Goal: Task Accomplishment & Management: Manage account settings

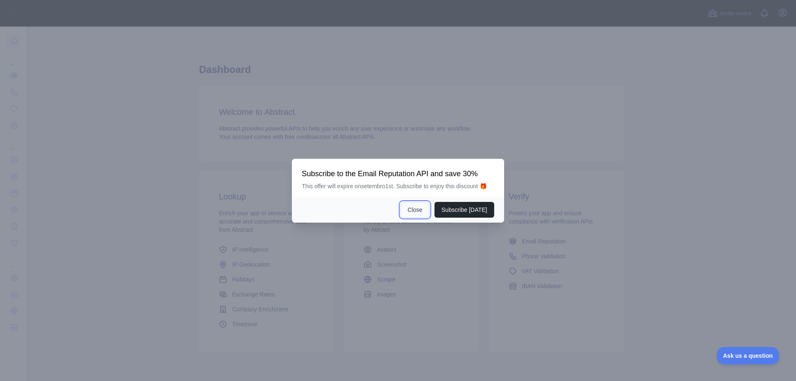
click at [414, 207] on button "Close" at bounding box center [415, 210] width 29 height 16
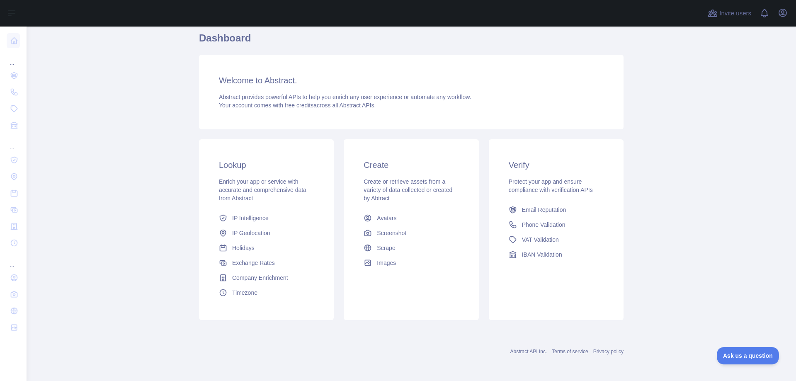
scroll to position [32, 0]
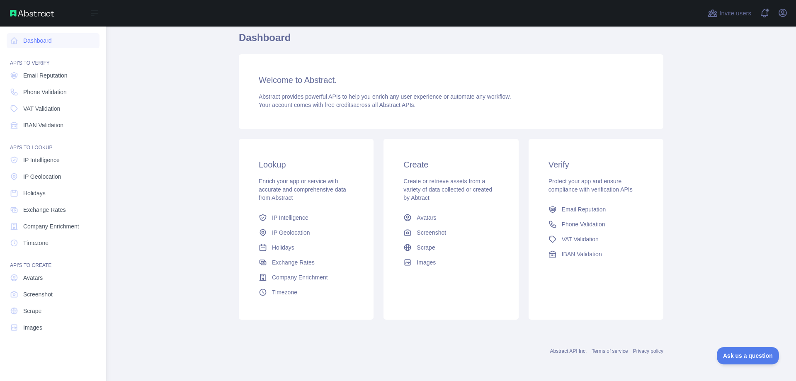
drag, startPoint x: 32, startPoint y: 32, endPoint x: 32, endPoint y: 40, distance: 8.3
click at [32, 32] on nav "Dashboard API'S TO VERIFY Email Reputation Phone Validation VAT Validation IBAN…" at bounding box center [53, 197] width 93 height 341
click at [32, 40] on link "Dashboard" at bounding box center [53, 40] width 93 height 15
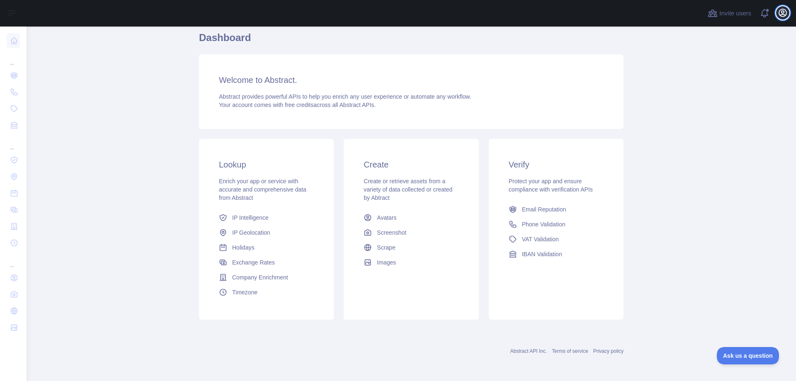
click at [782, 18] on button "Open user menu" at bounding box center [783, 12] width 13 height 13
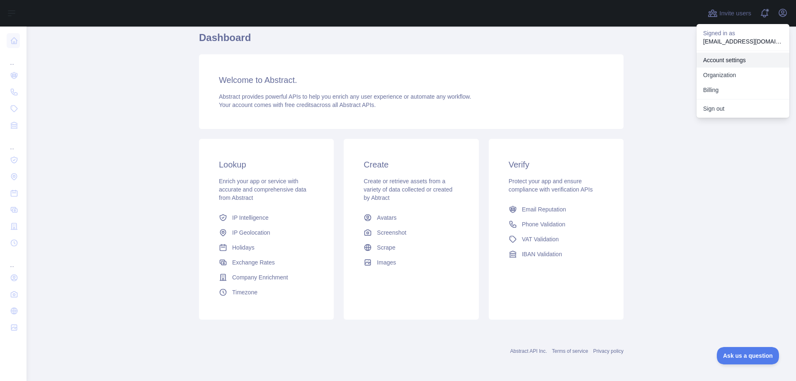
click at [712, 61] on link "Account settings" at bounding box center [743, 60] width 93 height 15
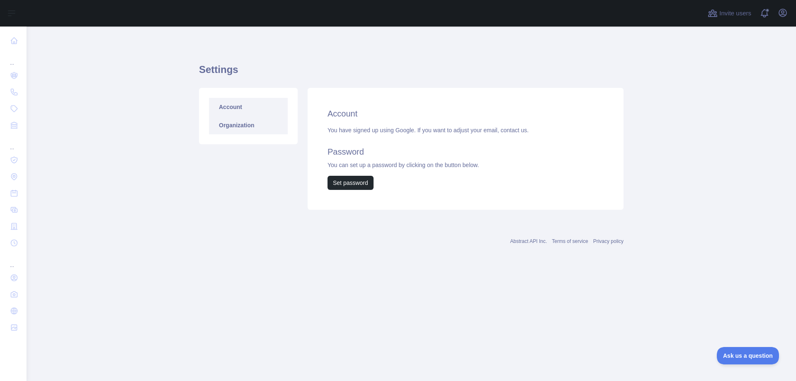
click at [227, 122] on link "Organization" at bounding box center [248, 125] width 79 height 18
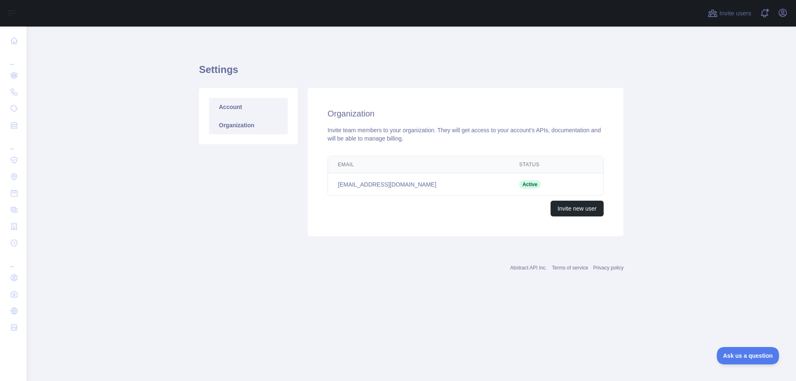
click at [233, 105] on link "Account" at bounding box center [248, 107] width 79 height 18
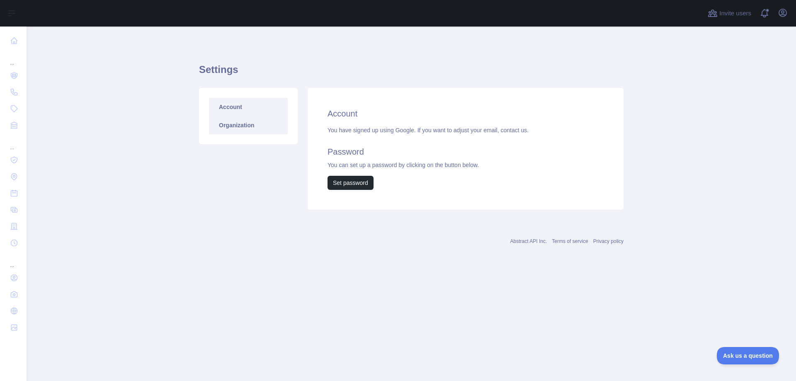
click at [249, 123] on link "Organization" at bounding box center [248, 125] width 79 height 18
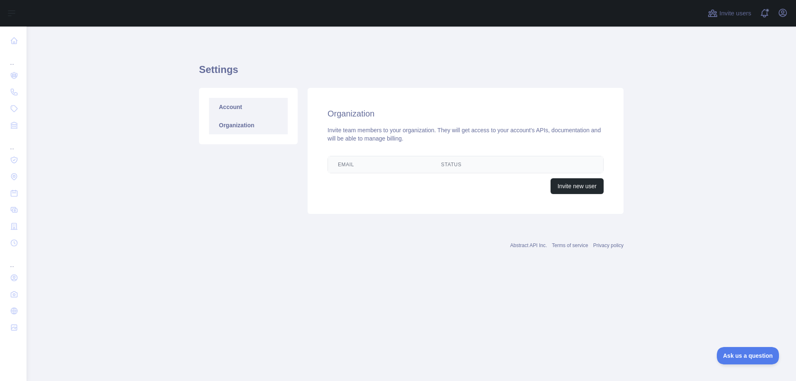
click at [236, 103] on link "Account" at bounding box center [248, 107] width 79 height 18
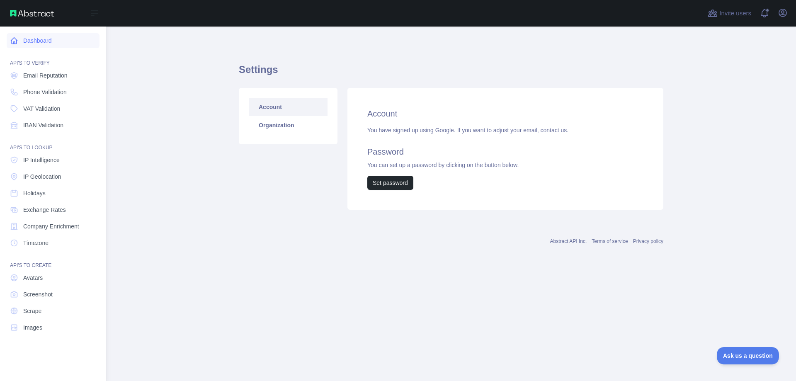
click at [21, 38] on link "Dashboard" at bounding box center [53, 40] width 93 height 15
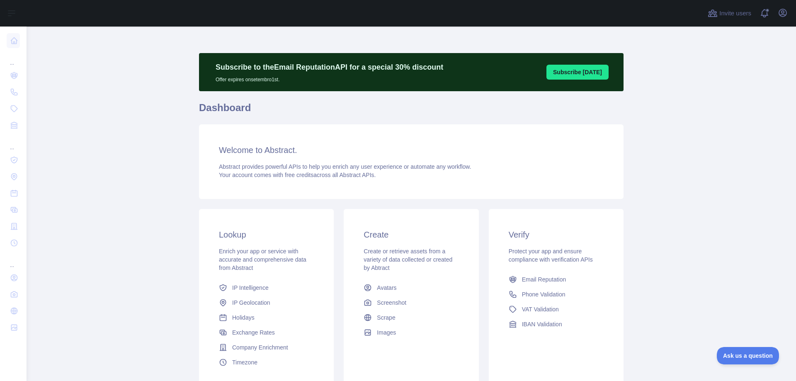
click at [567, 75] on button "Subscribe [DATE]" at bounding box center [578, 72] width 62 height 15
